Goal: Information Seeking & Learning: Learn about a topic

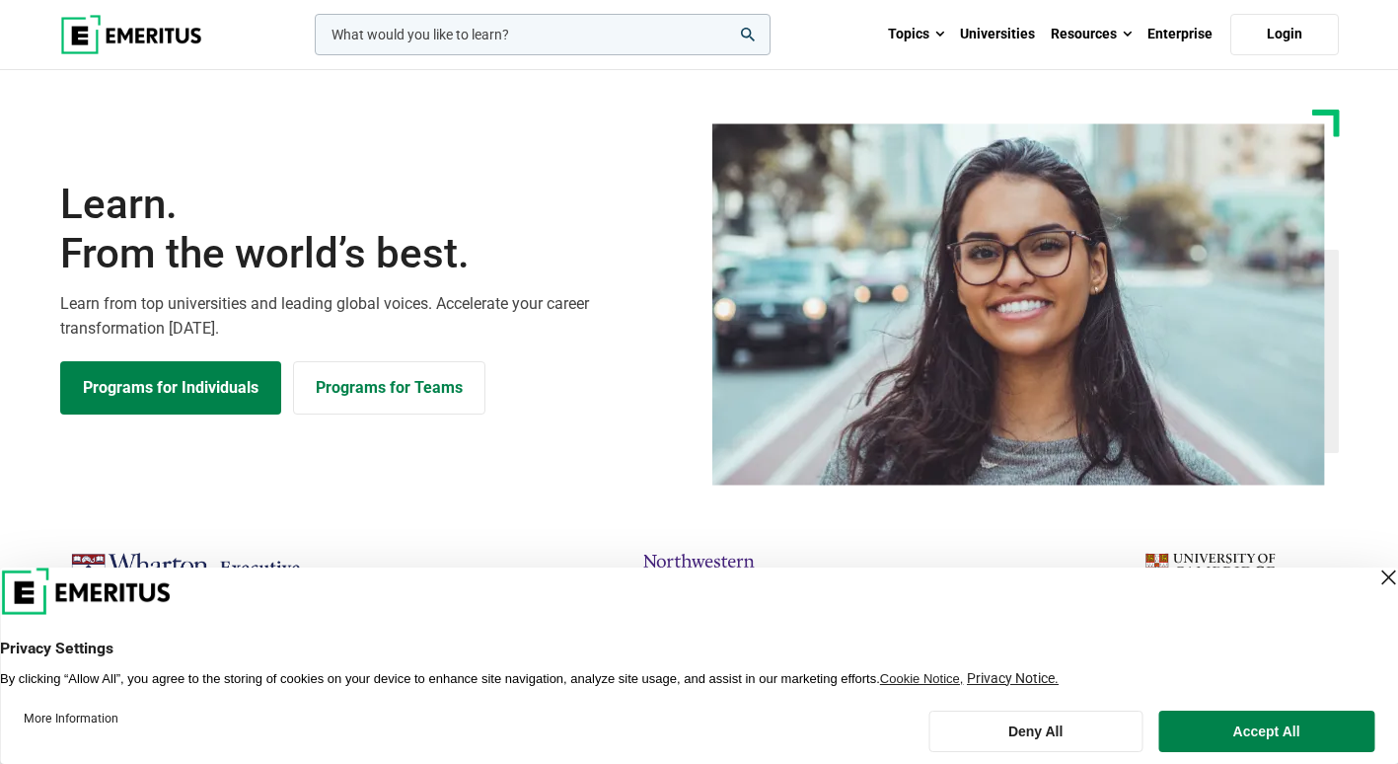
scroll to position [592, 0]
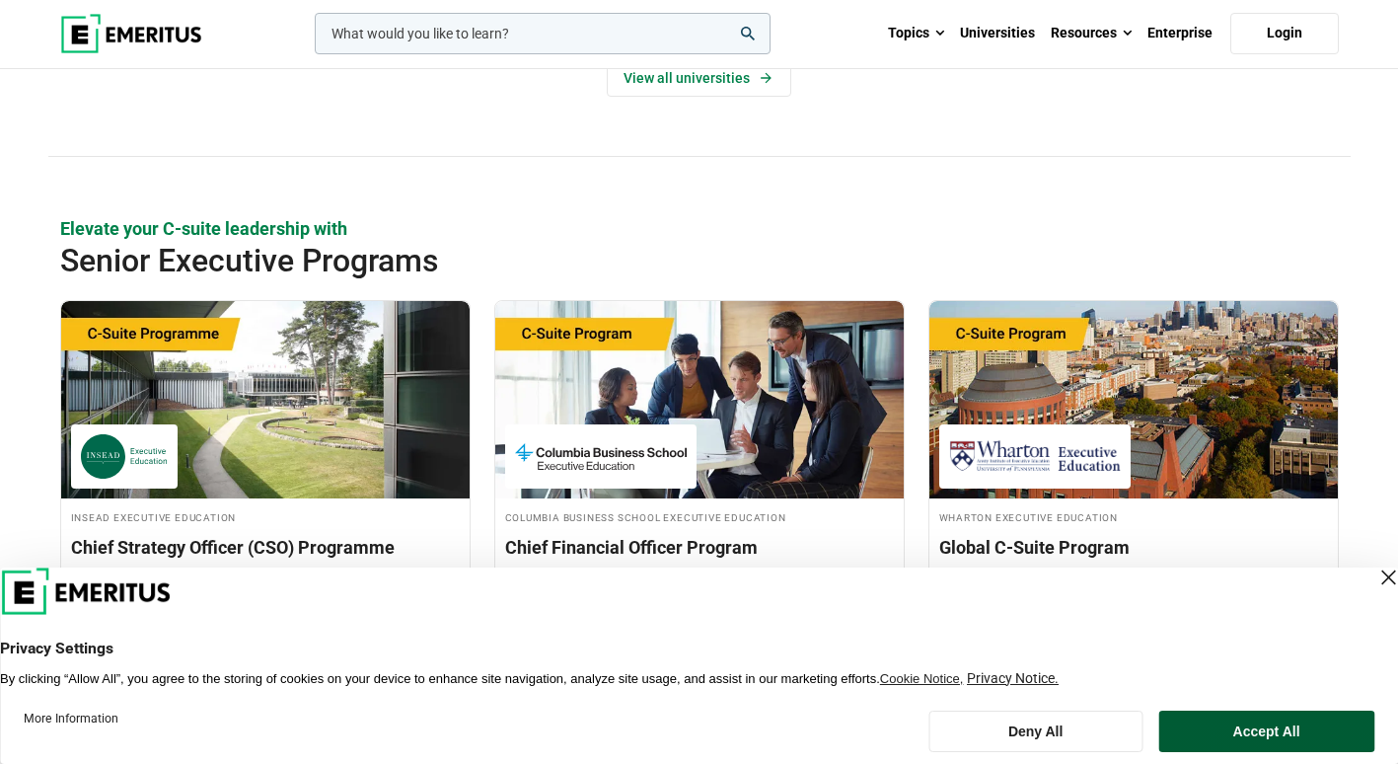
click at [1242, 727] on button "Accept All" at bounding box center [1266, 730] width 216 height 41
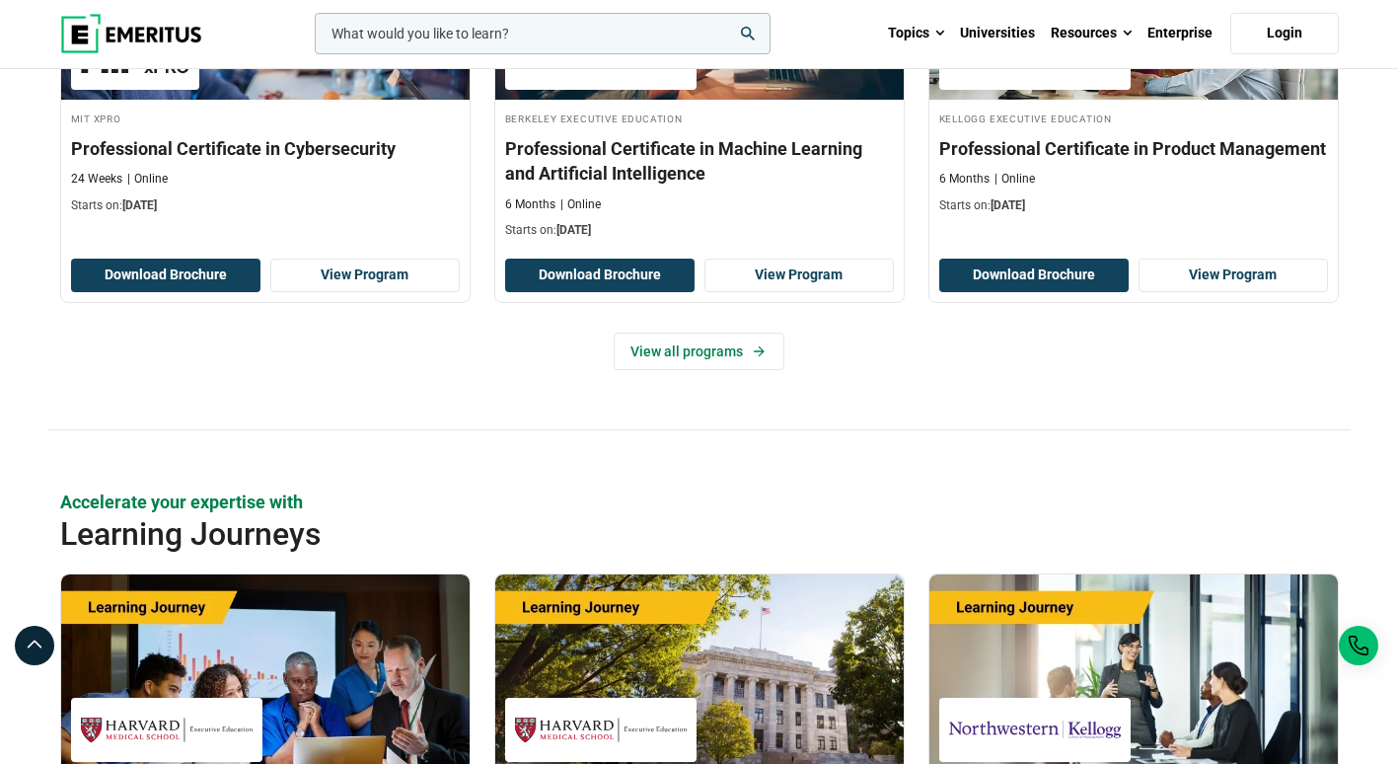
scroll to position [2956, 0]
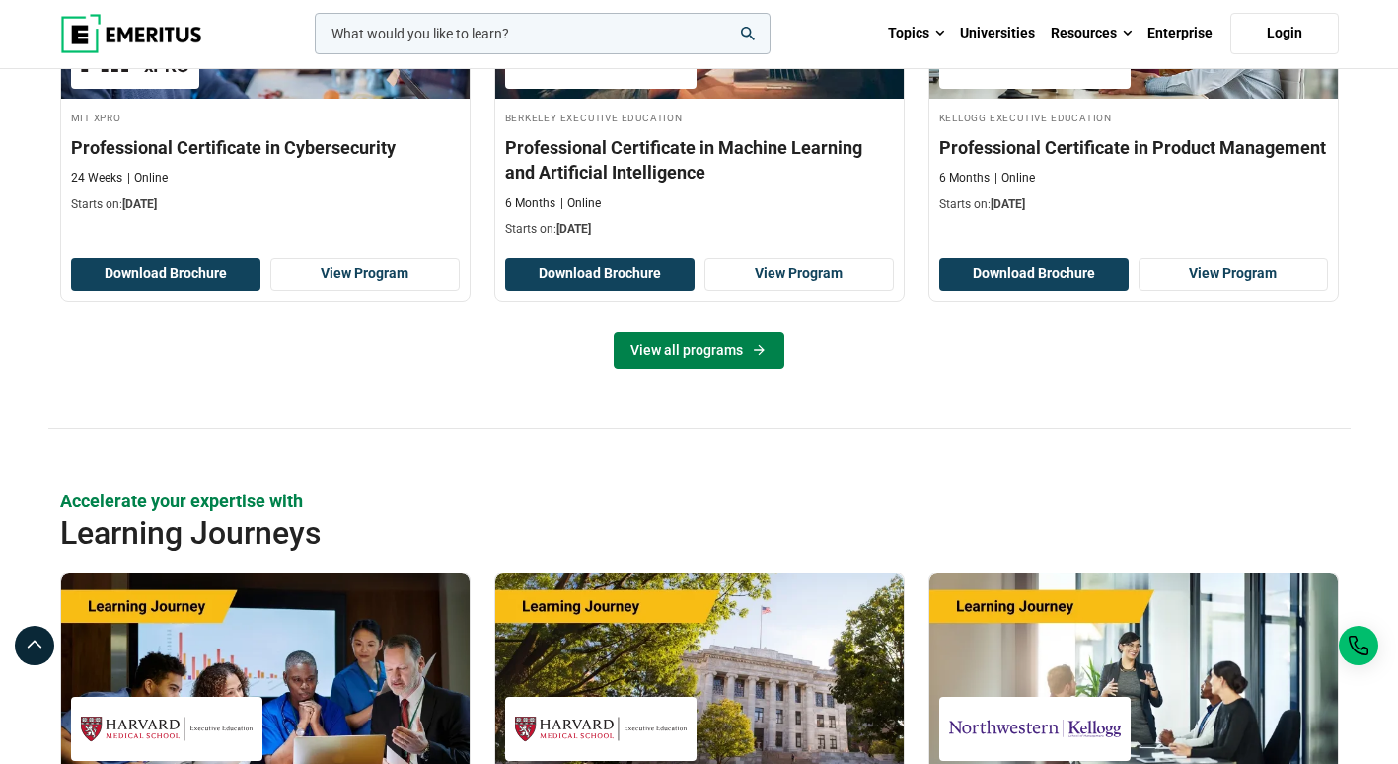
click at [671, 345] on link "View all programs" at bounding box center [699, 349] width 171 height 37
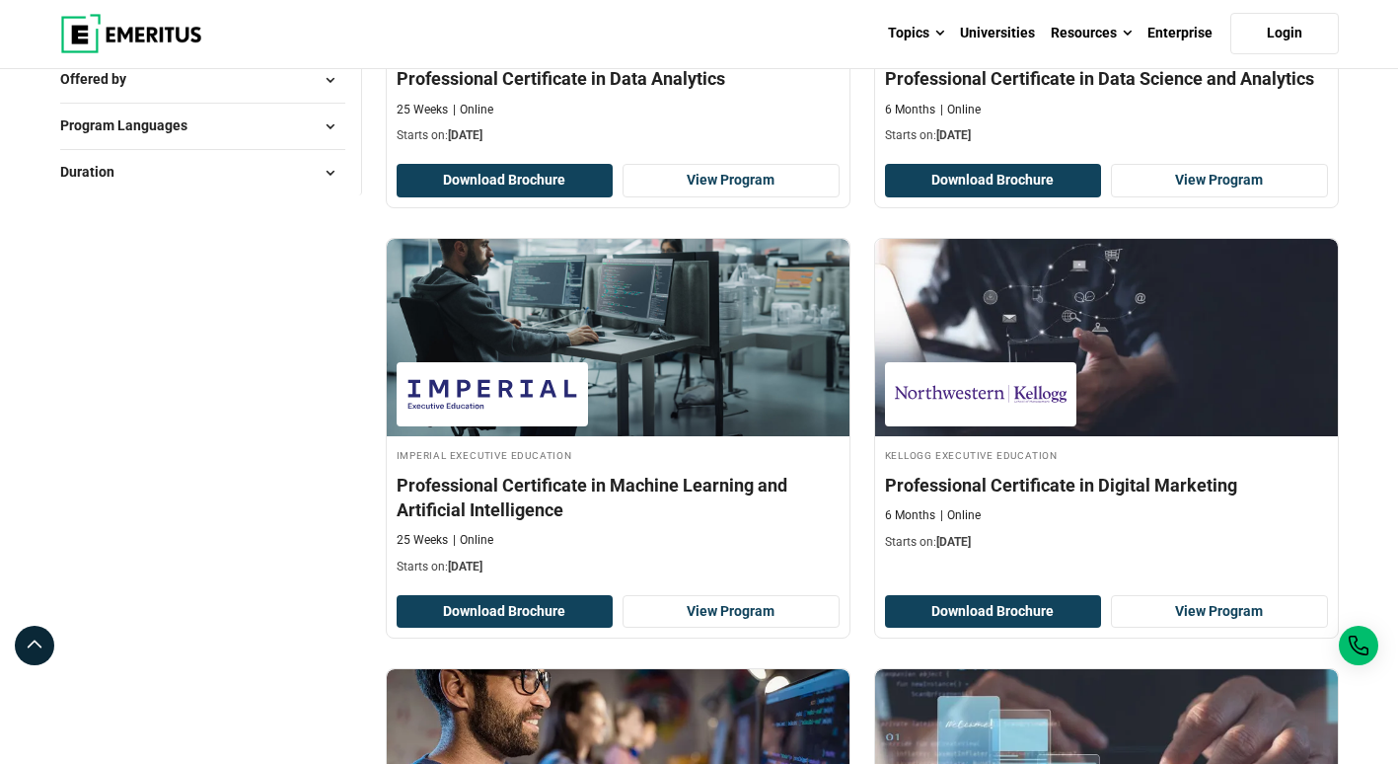
scroll to position [534, 0]
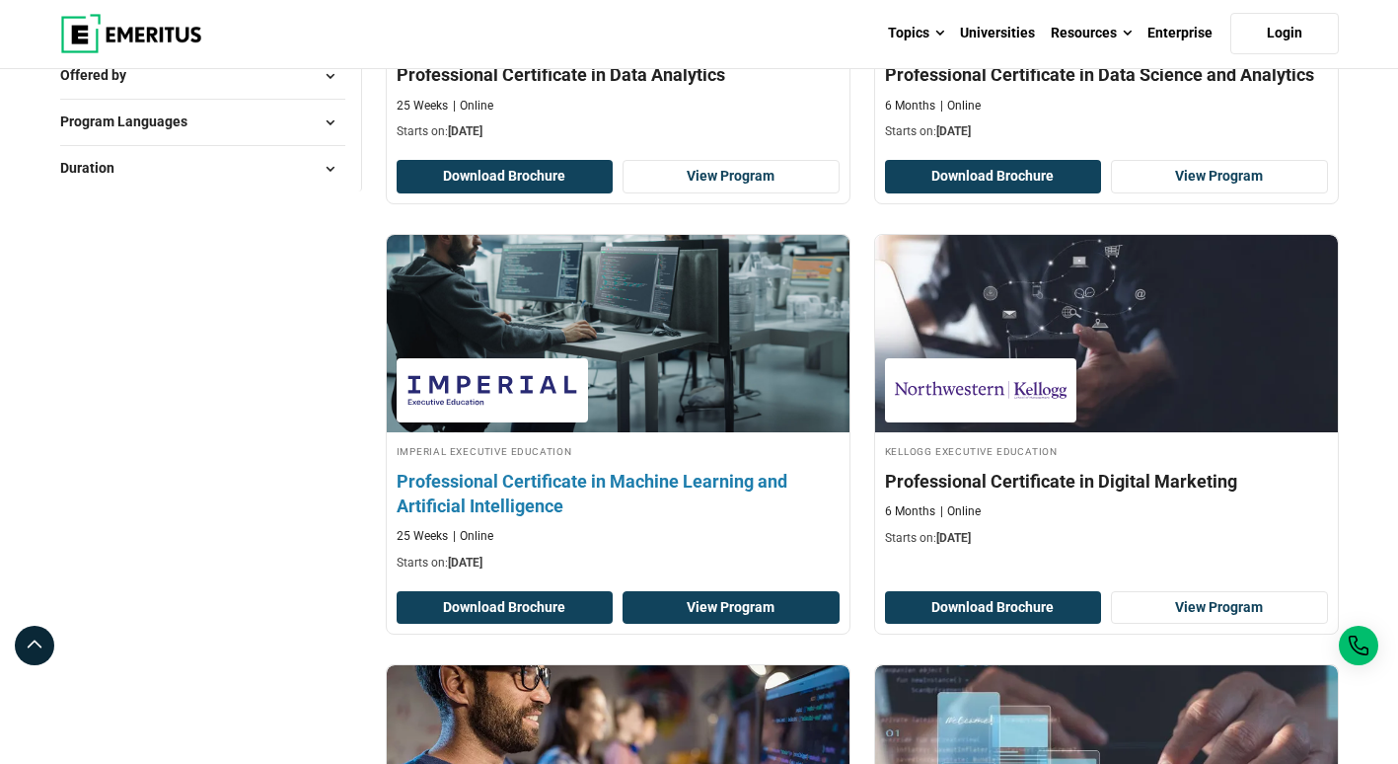
click at [748, 608] on link "View Program" at bounding box center [731, 608] width 217 height 34
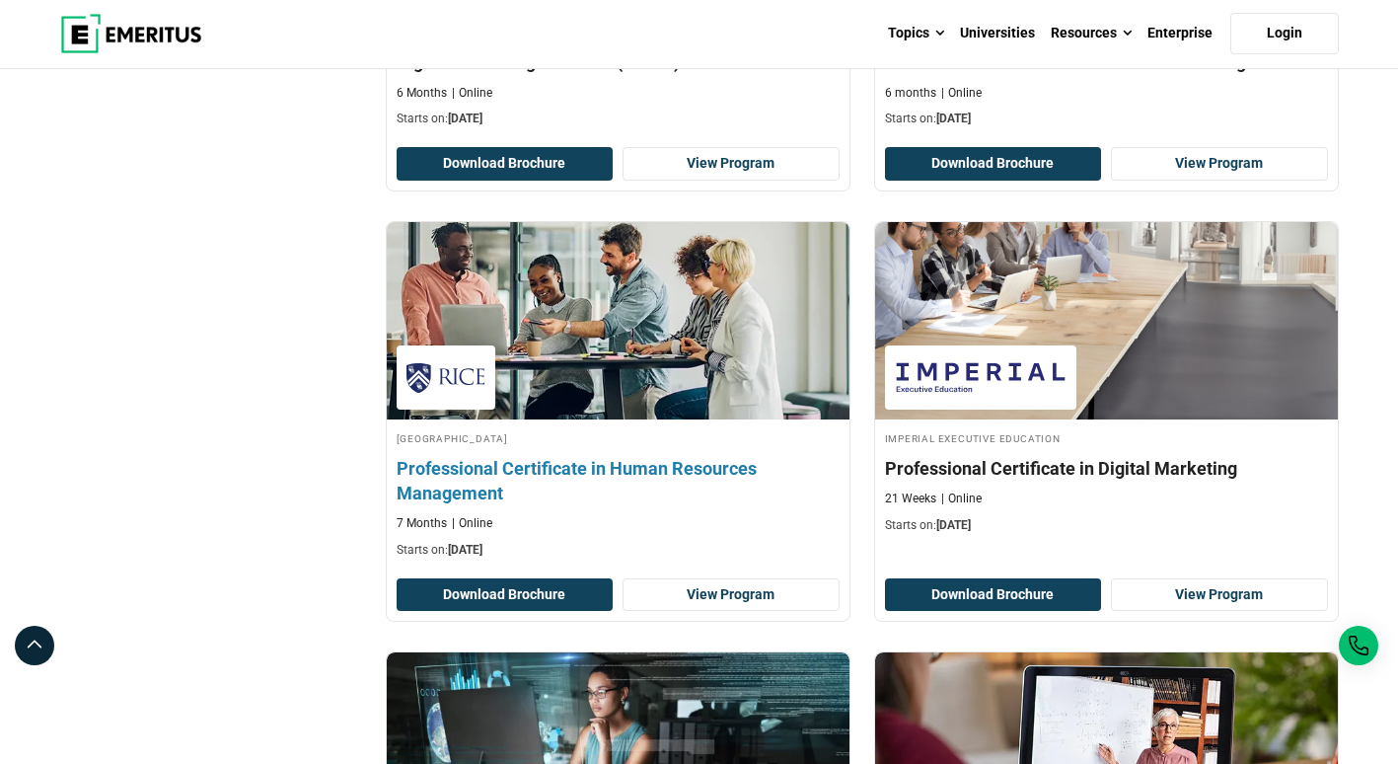
scroll to position [3082, 0]
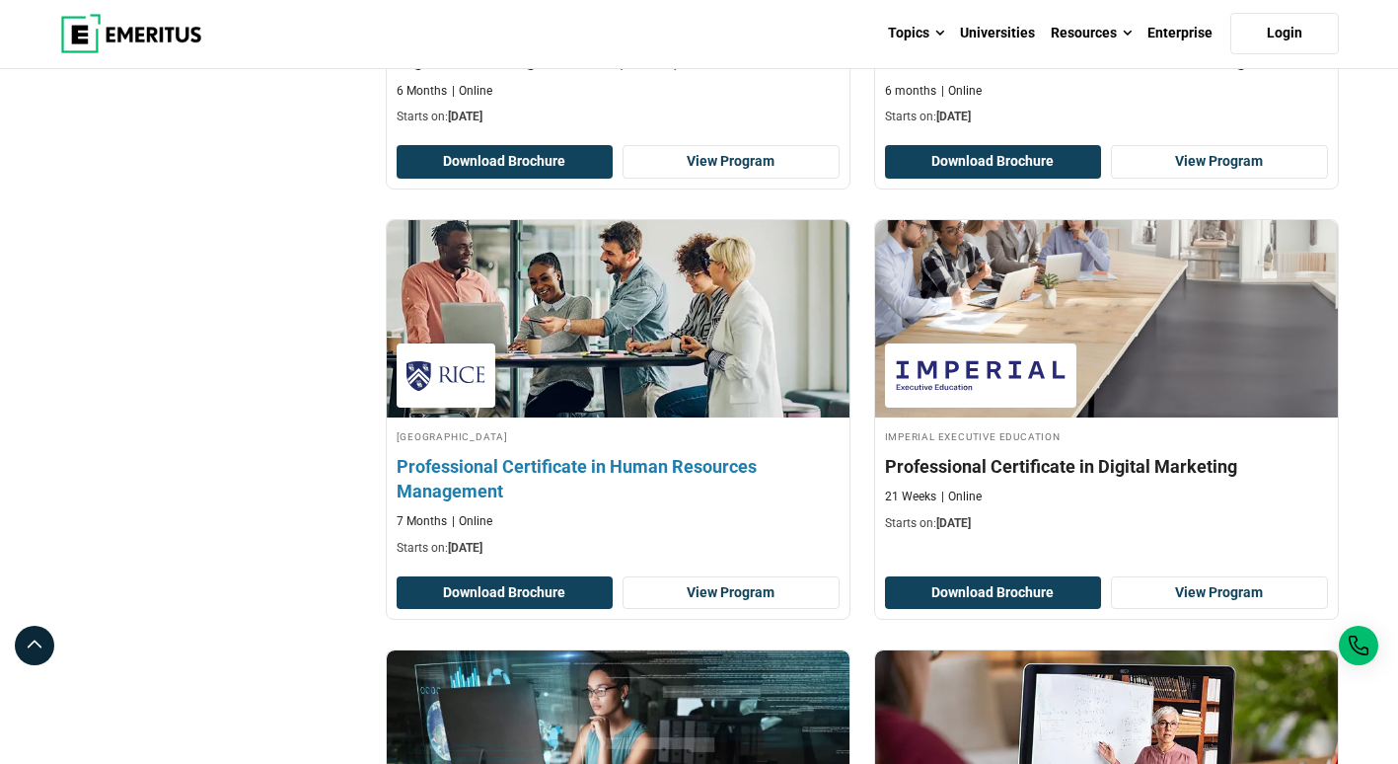
click at [718, 461] on h4 "Professional Certificate in Human Resources Management" at bounding box center [618, 478] width 443 height 49
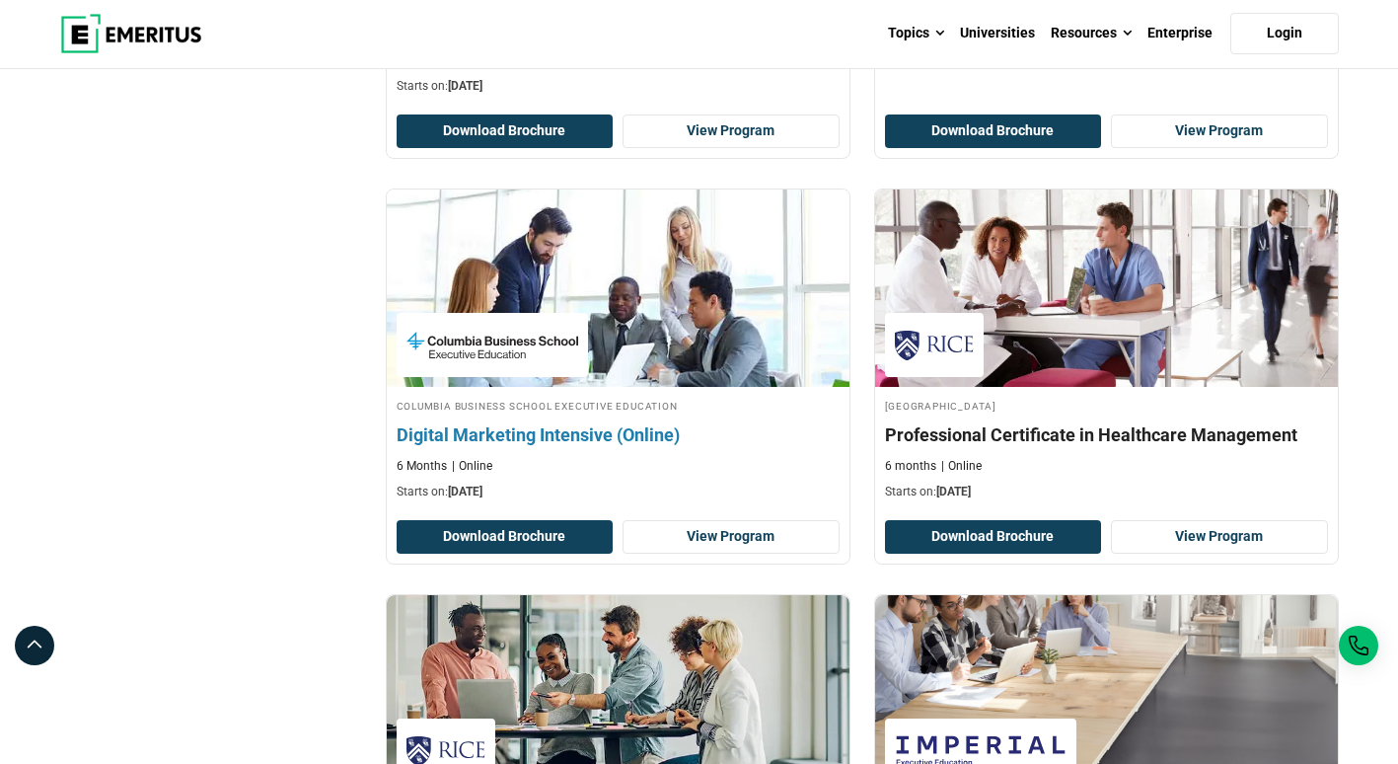
scroll to position [2696, 0]
